Goal: Transaction & Acquisition: Purchase product/service

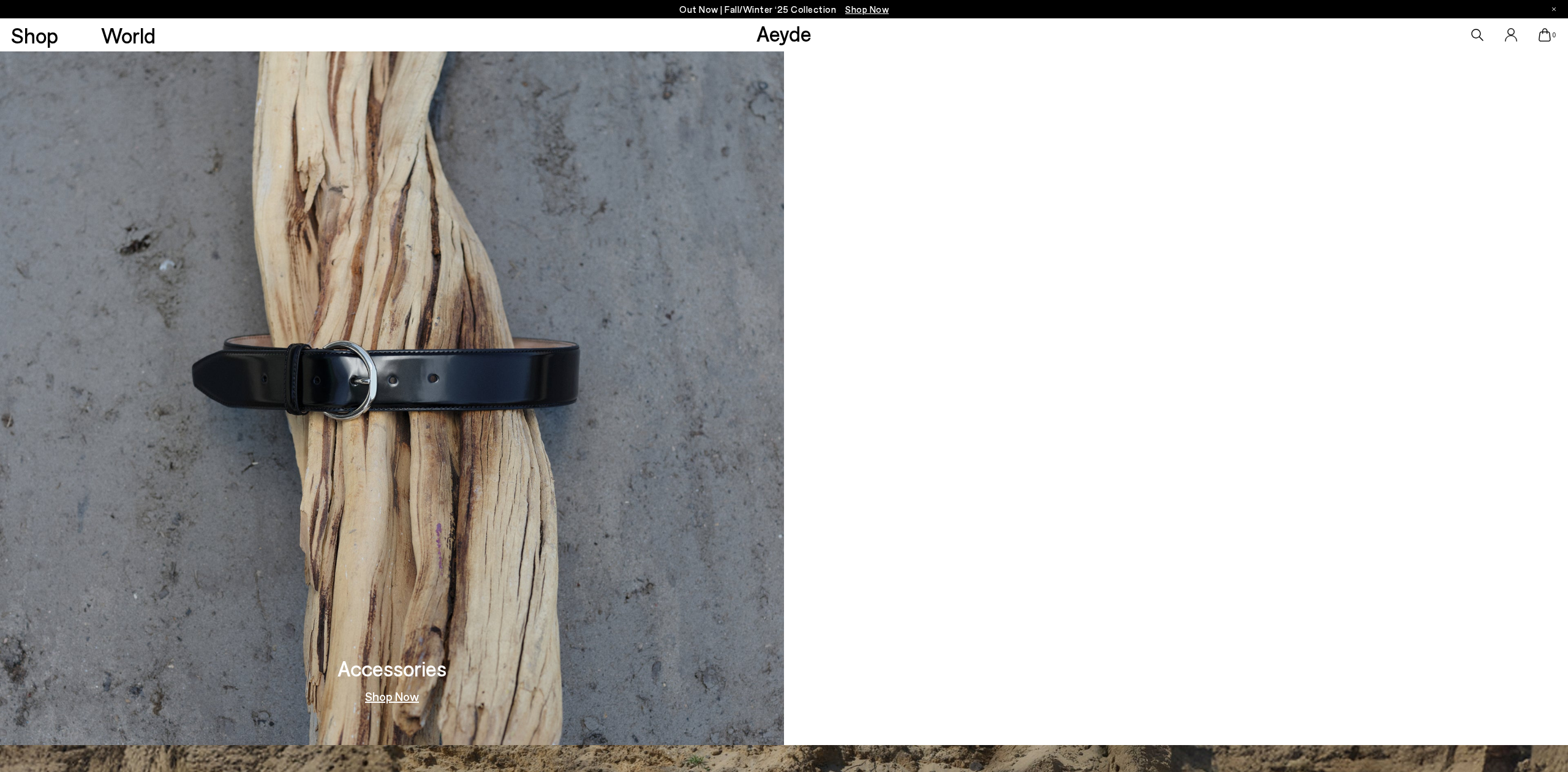
scroll to position [2028, 0]
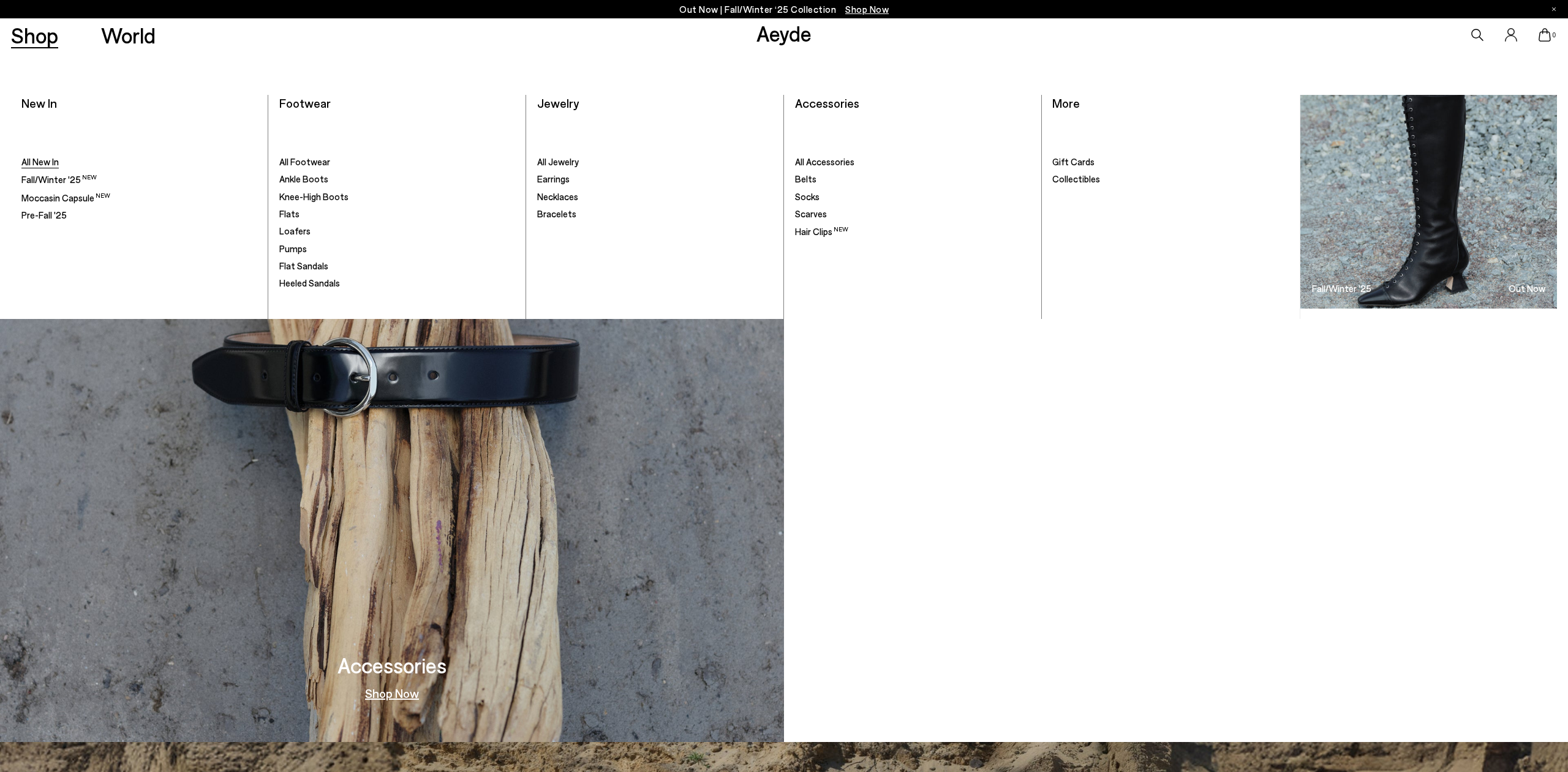
click at [46, 162] on span "All New In" at bounding box center [40, 162] width 38 height 11
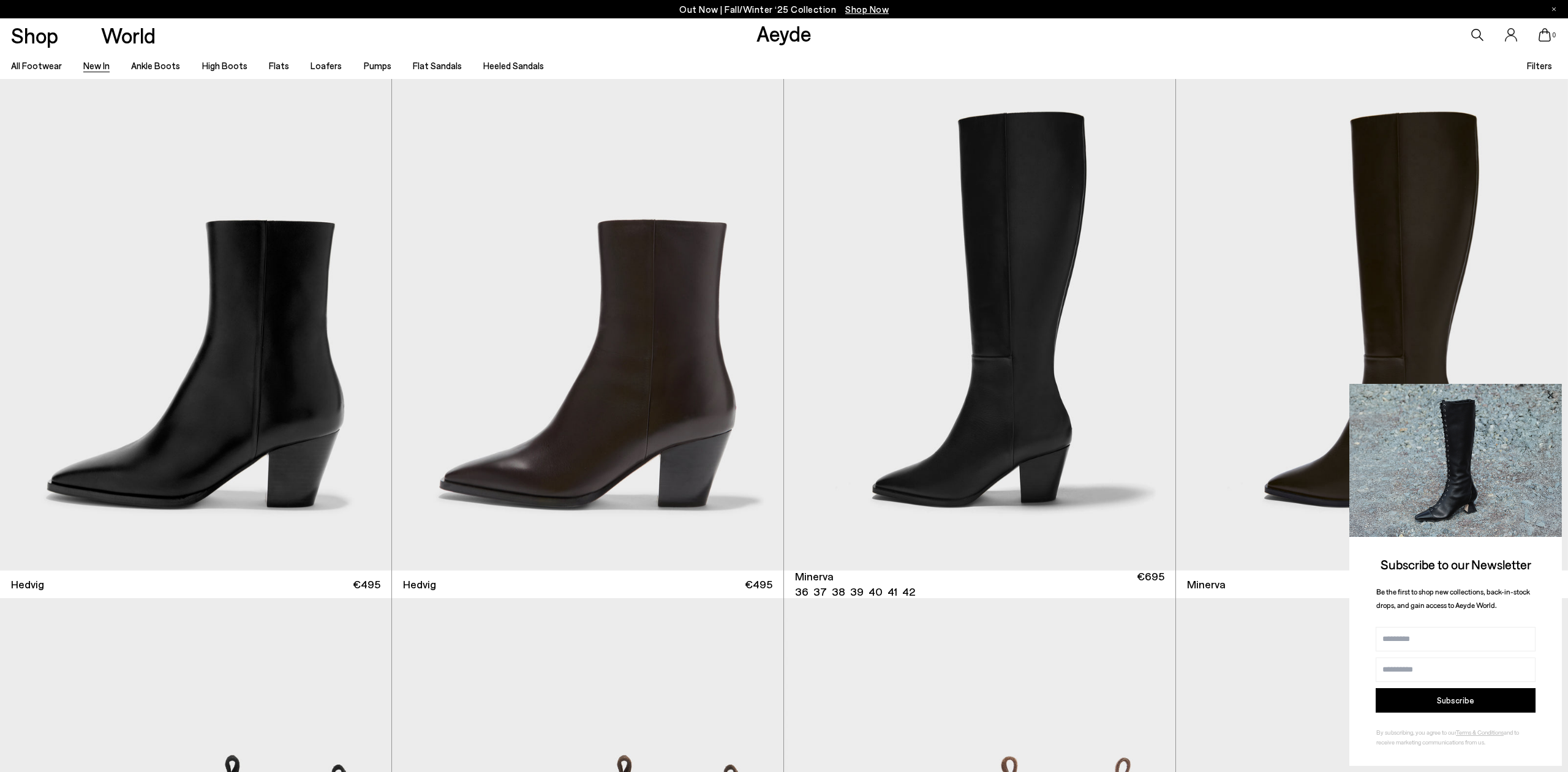
click at [1550, 394] on icon at bounding box center [1550, 395] width 16 height 16
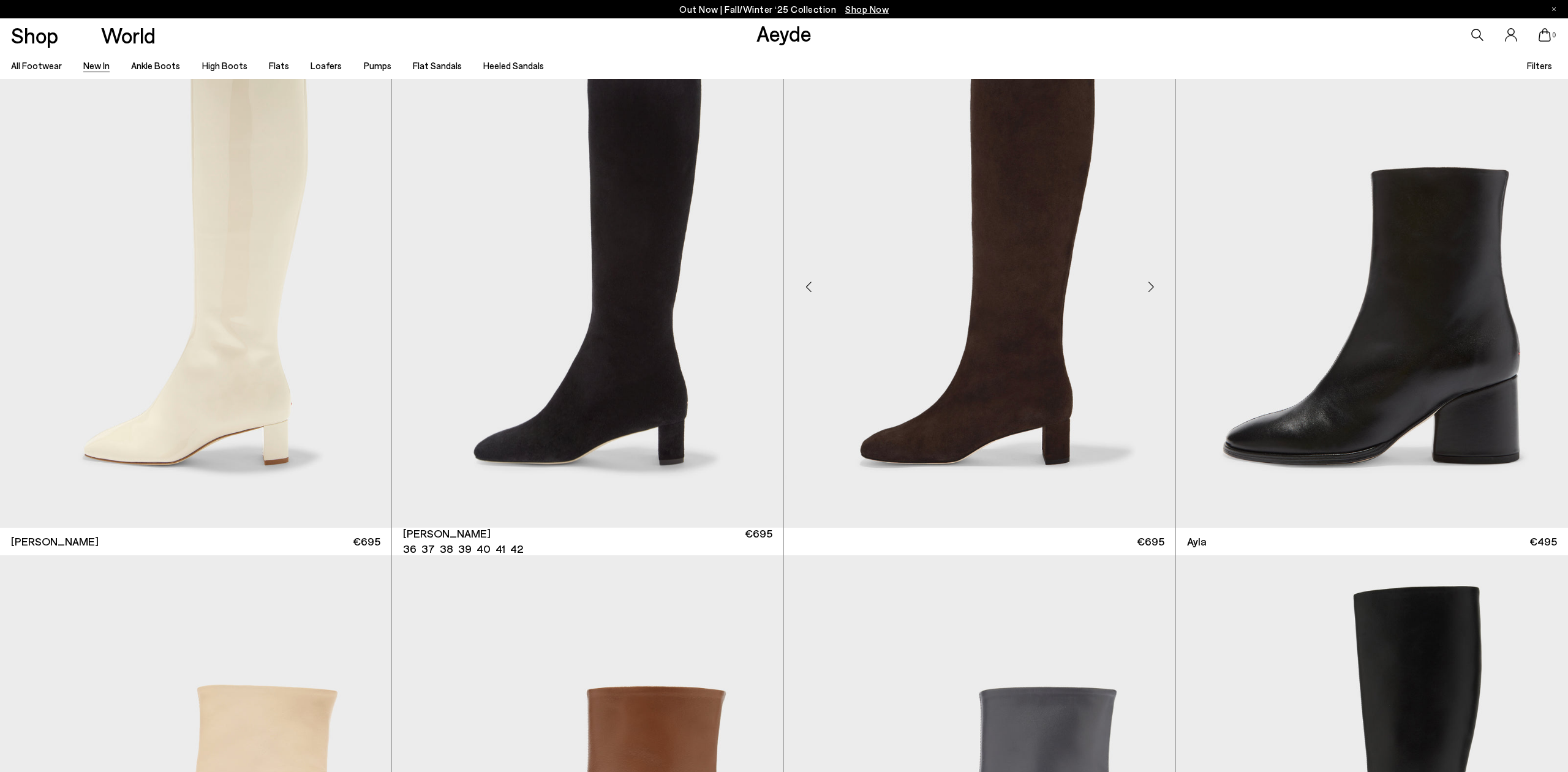
scroll to position [5234, 0]
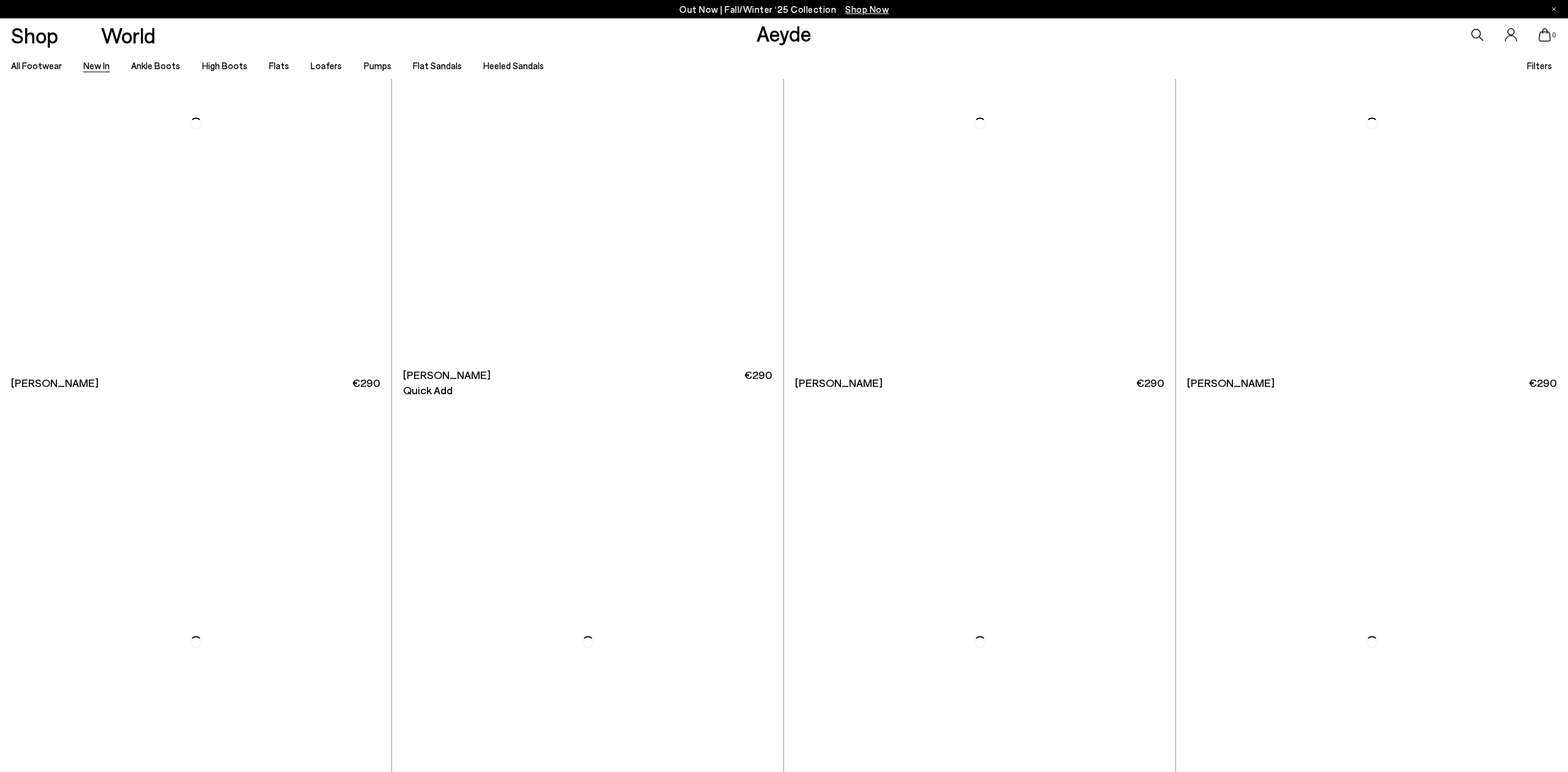
scroll to position [13175, 0]
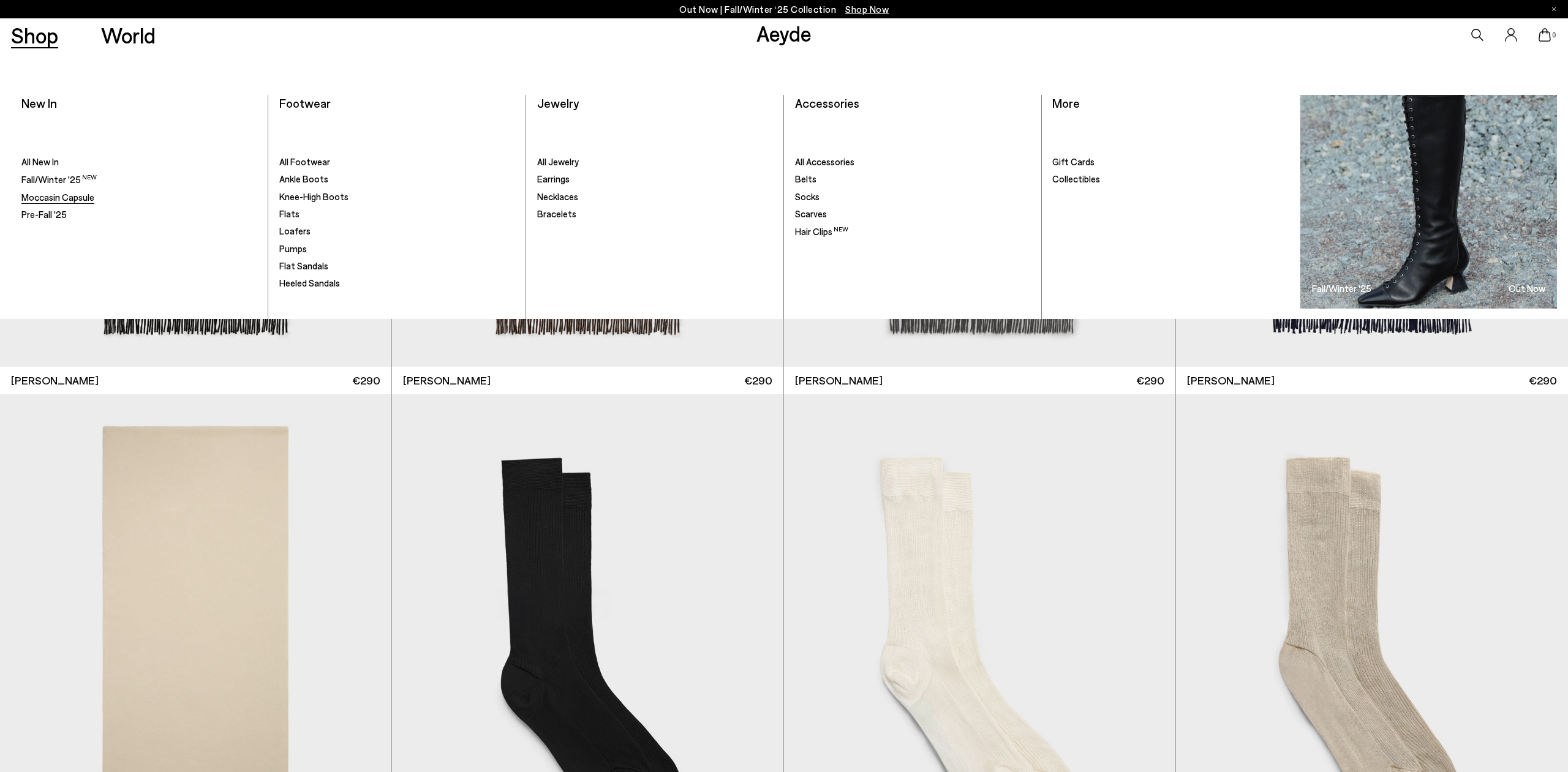
click at [71, 196] on span "Moccasin Capsule" at bounding box center [58, 197] width 73 height 11
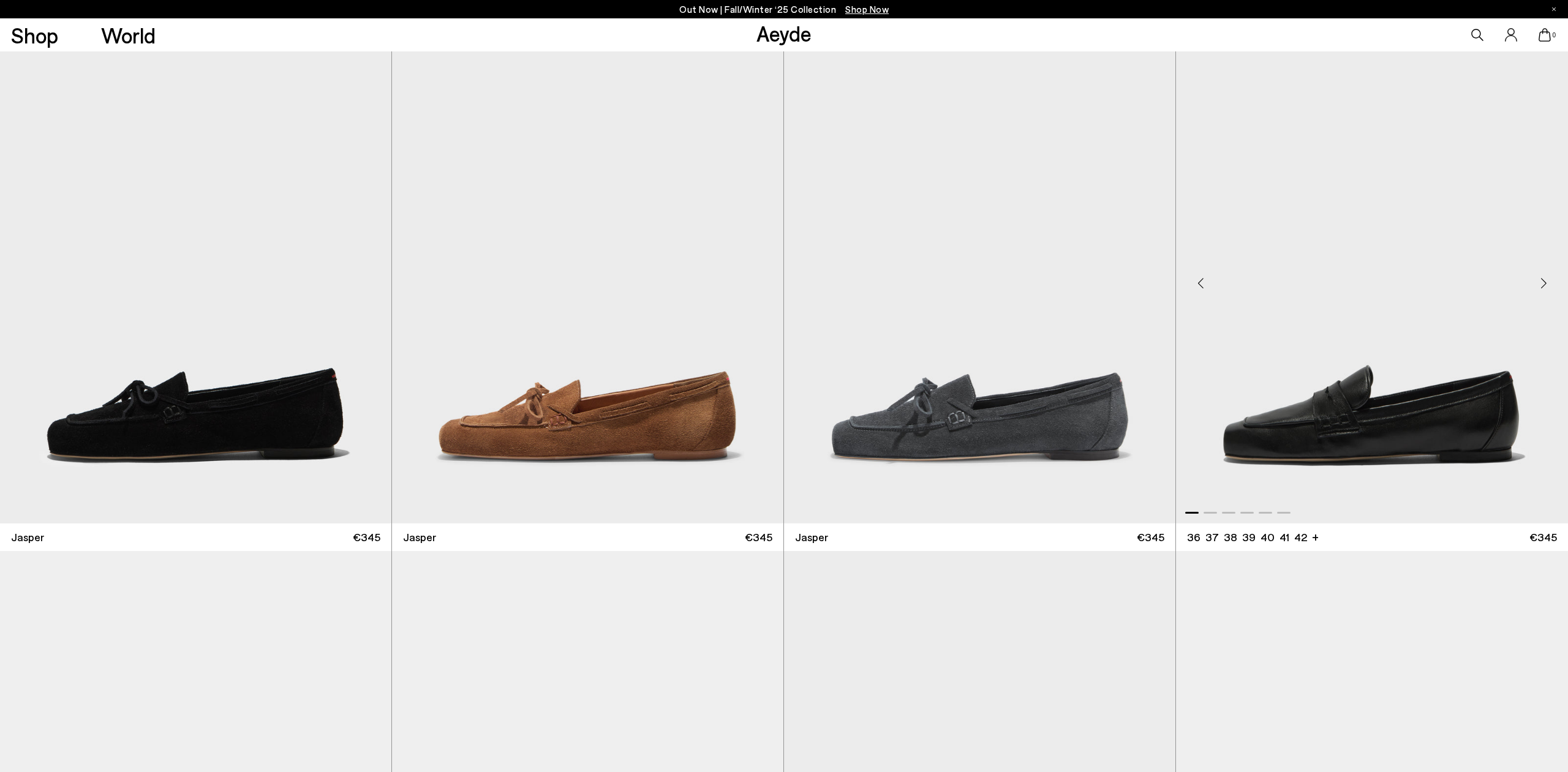
scroll to position [743, 0]
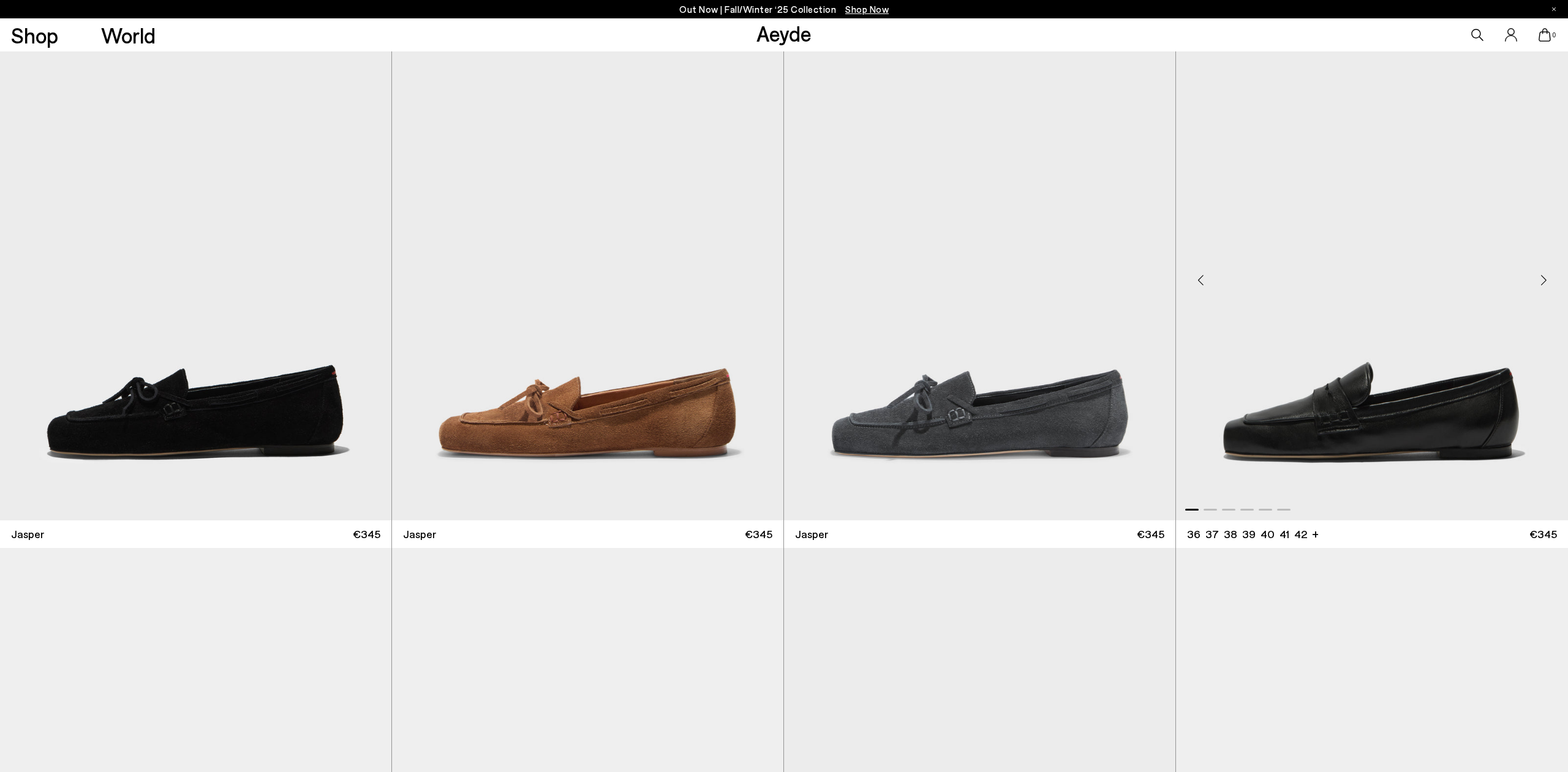
click at [1366, 420] on img "1 / 6" at bounding box center [1372, 274] width 392 height 491
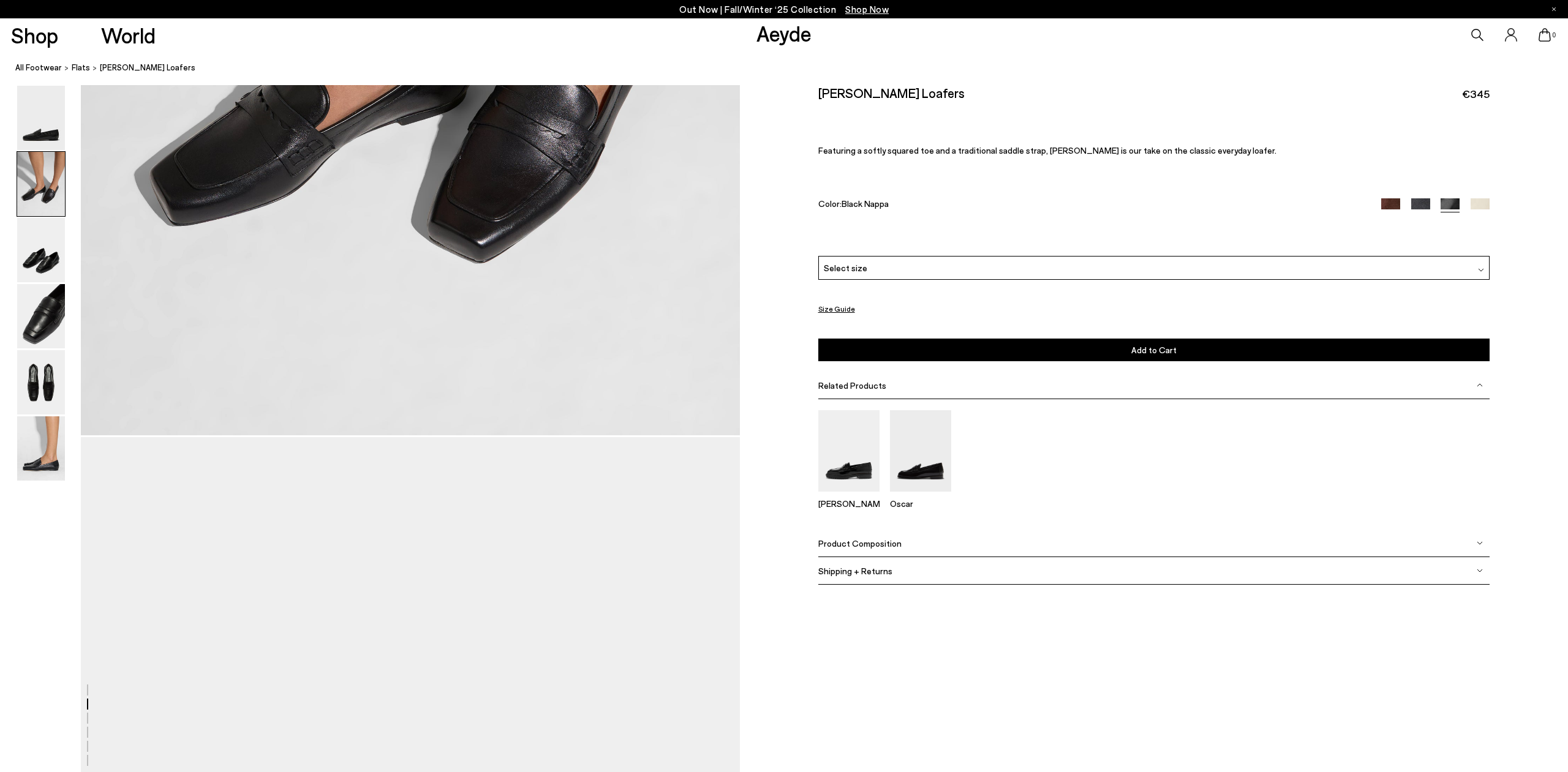
scroll to position [1407, 1]
click at [1475, 205] on img at bounding box center [1480, 208] width 19 height 19
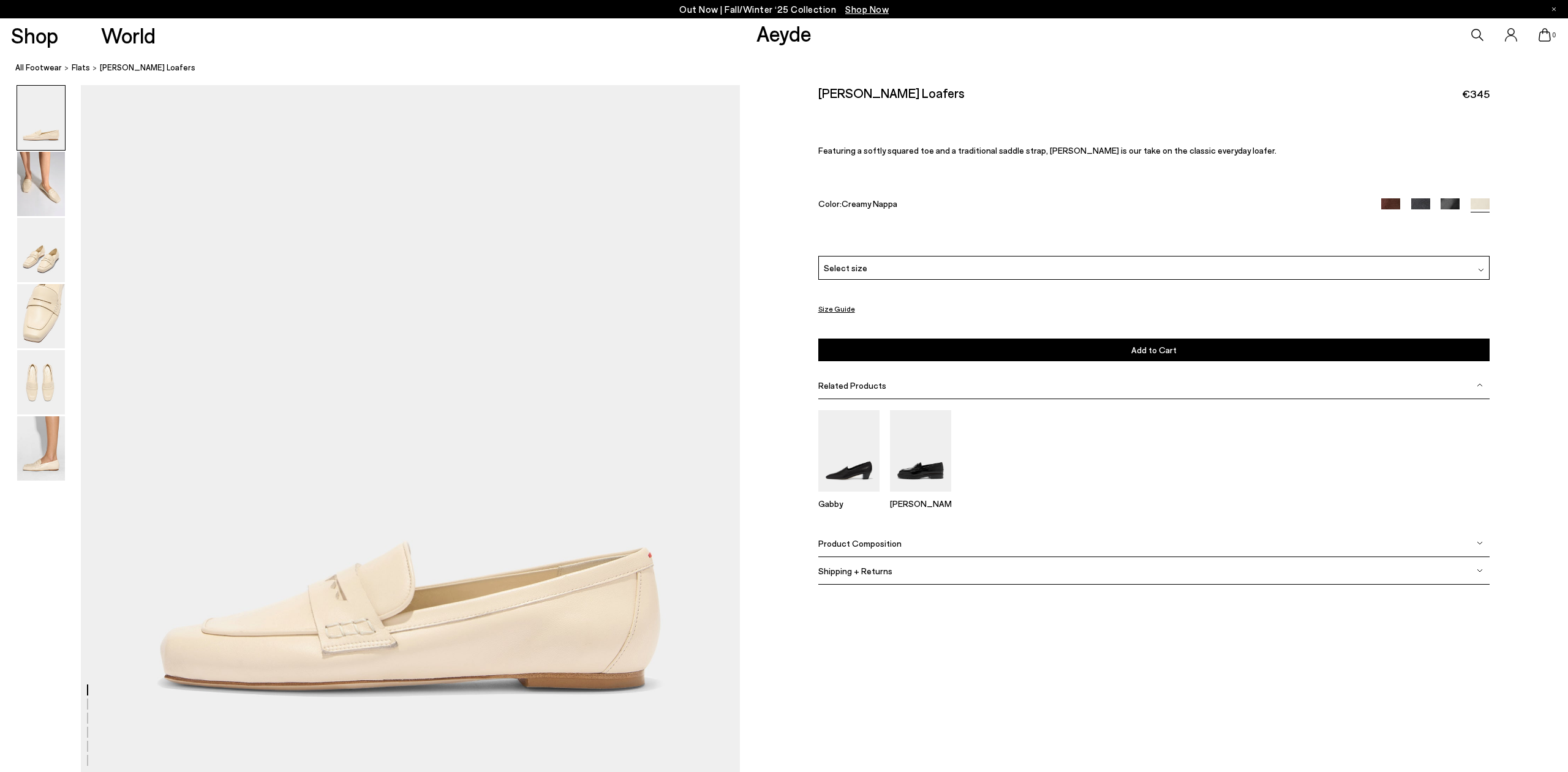
scroll to position [141, 1]
click at [1449, 206] on img at bounding box center [1449, 208] width 19 height 19
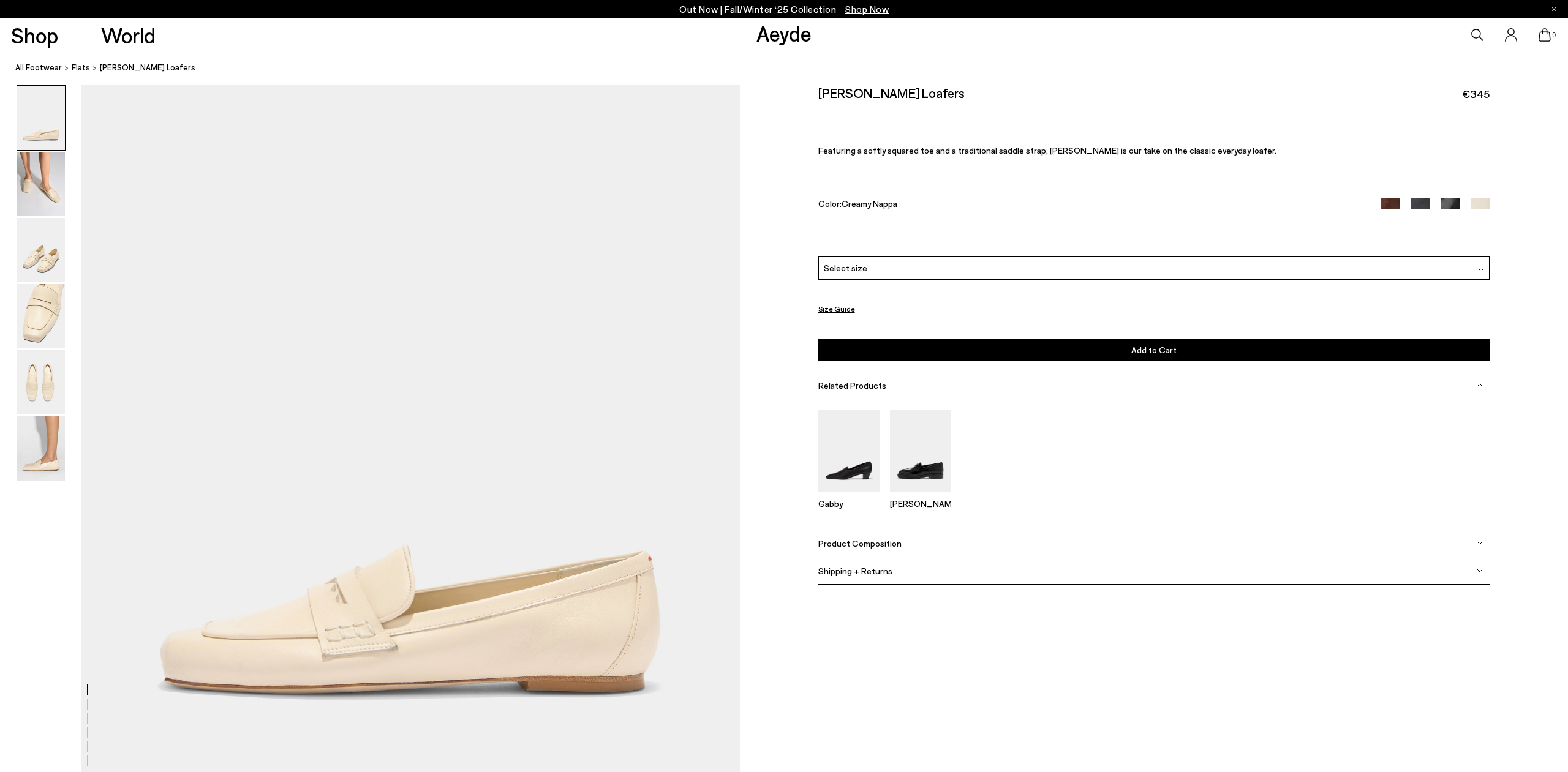
scroll to position [138, 2]
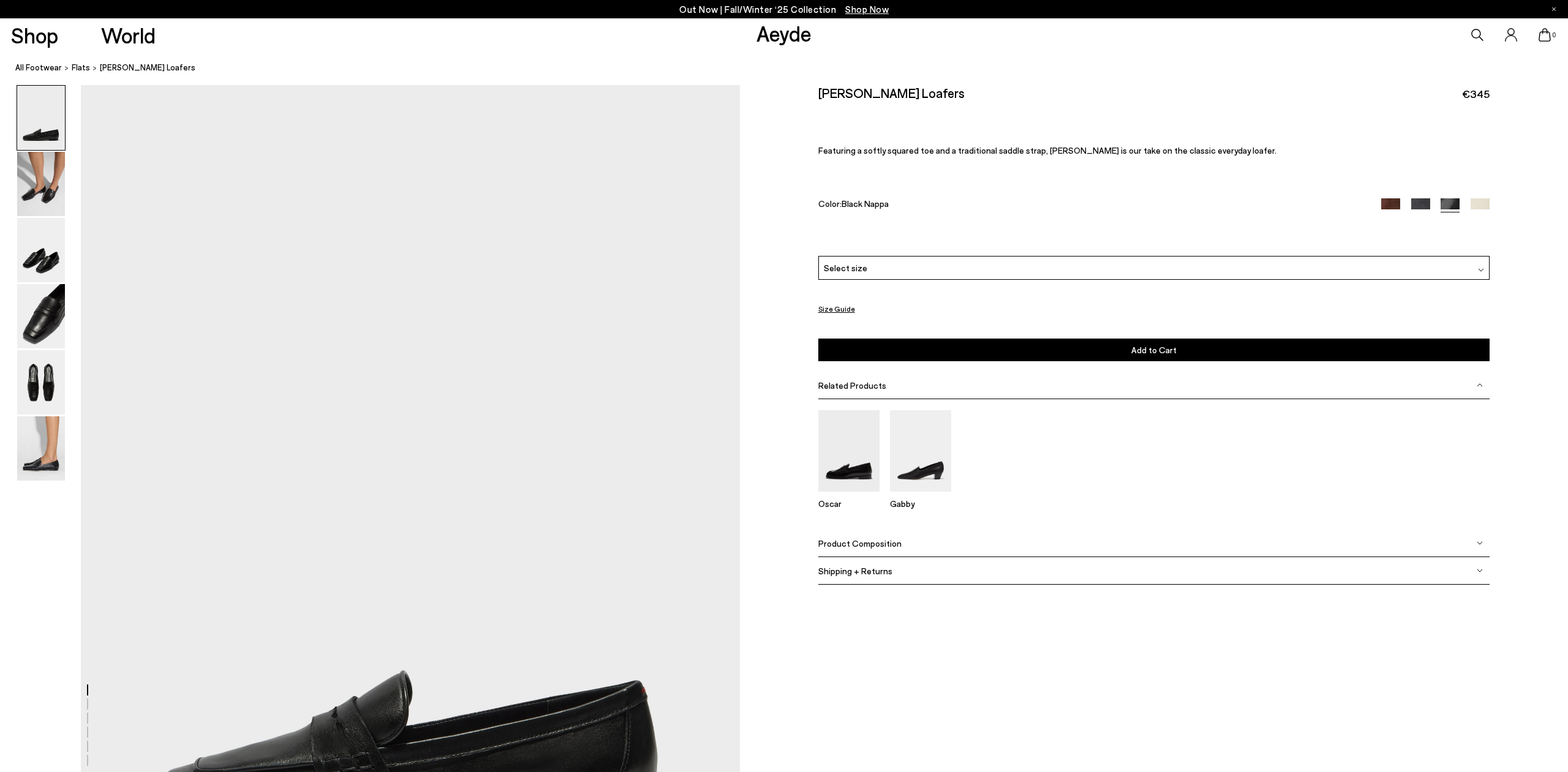
scroll to position [2, 0]
click at [1384, 206] on img at bounding box center [1390, 208] width 19 height 19
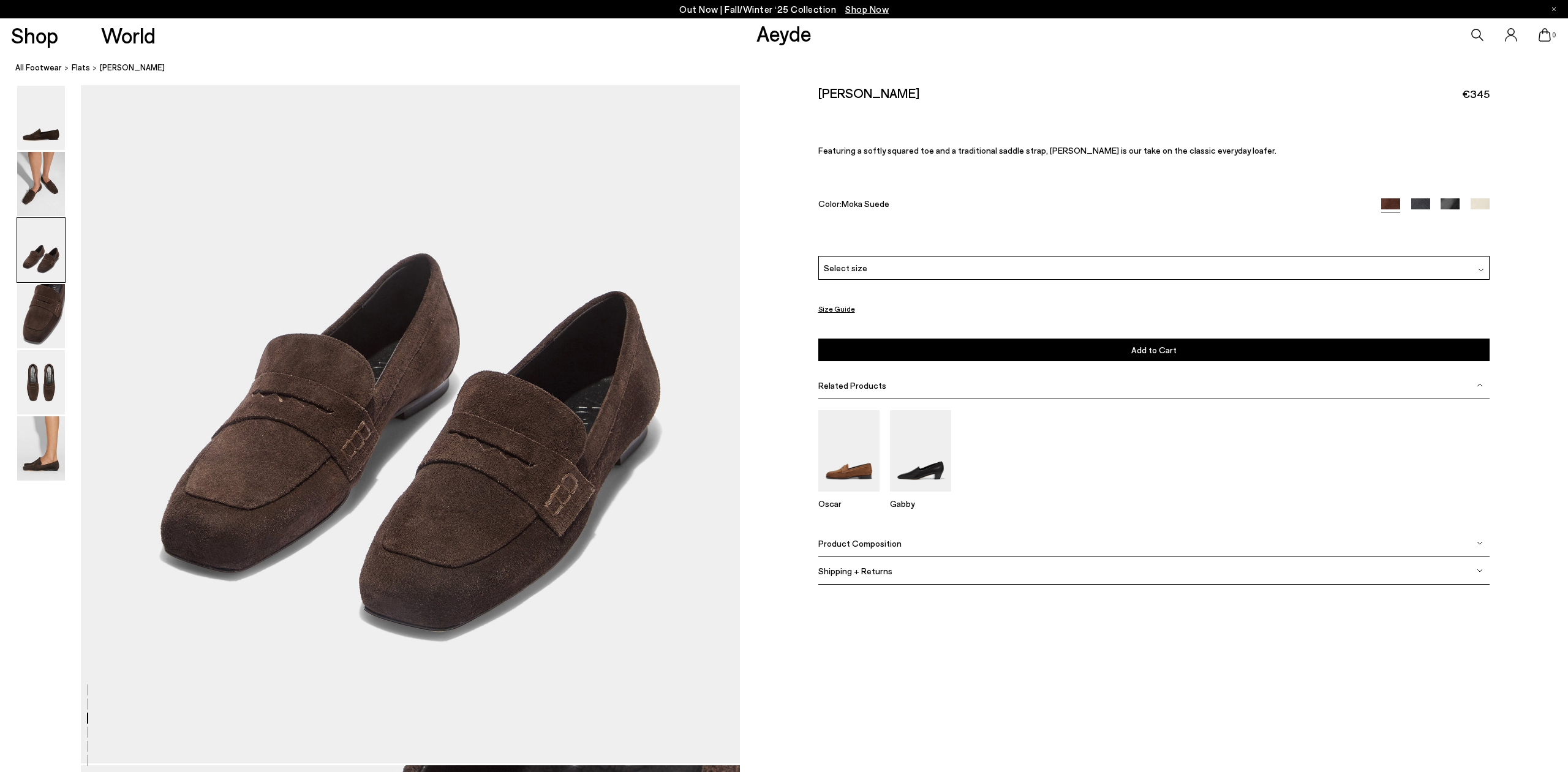
scroll to position [1960, 2]
